Goal: Check status

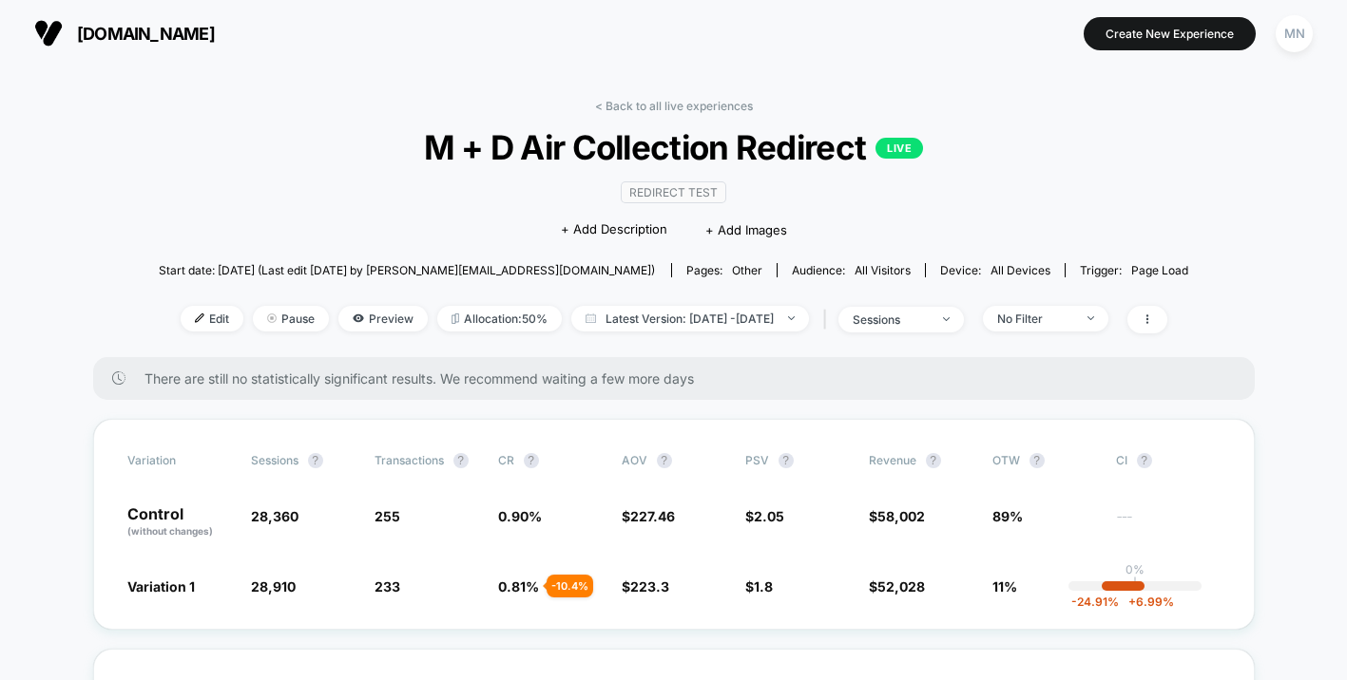
click at [155, 37] on span "[DOMAIN_NAME]" at bounding box center [146, 34] width 138 height 20
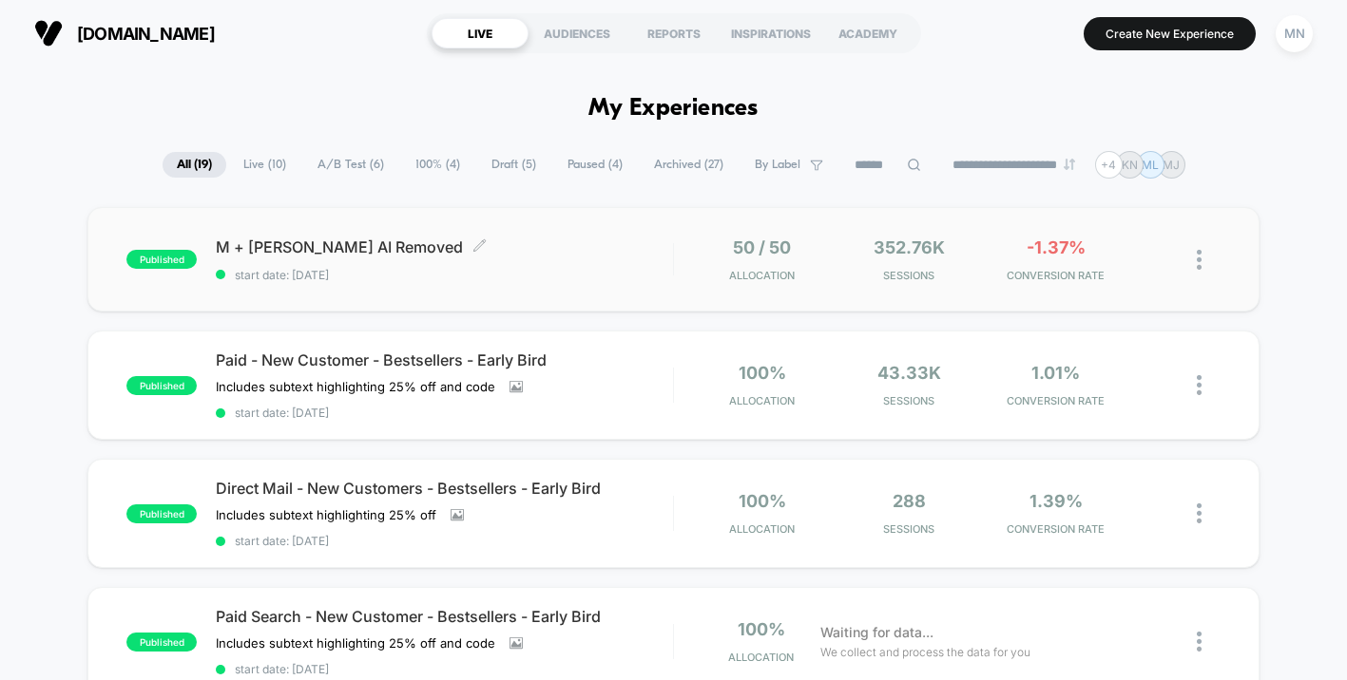
click at [523, 270] on span "start date: 10/6/2025" at bounding box center [444, 275] width 457 height 14
